Goal: Task Accomplishment & Management: Complete application form

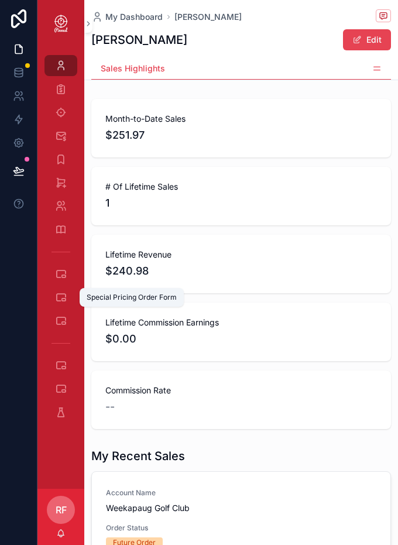
click at [58, 303] on div "Special Pricing Order Form" at bounding box center [60, 297] width 19 height 19
